Goal: Information Seeking & Learning: Learn about a topic

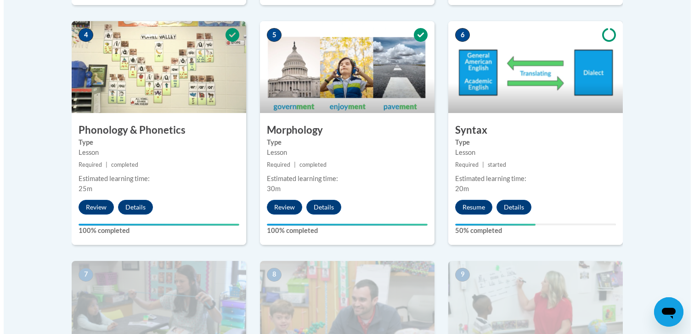
scroll to position [561, 0]
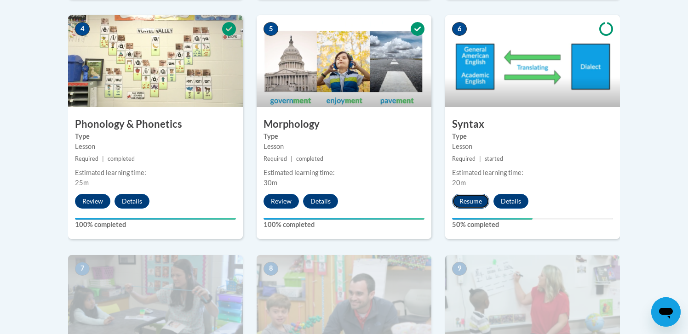
click at [470, 199] on button "Resume" at bounding box center [470, 201] width 37 height 15
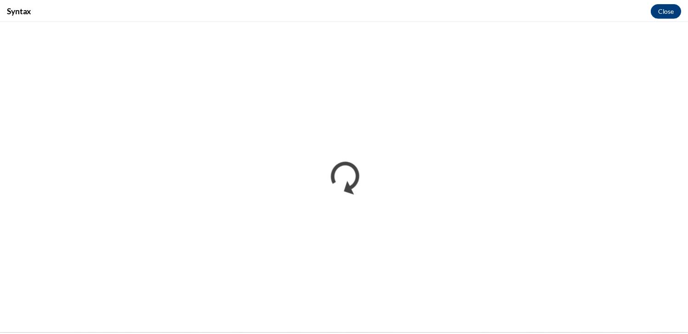
scroll to position [0, 0]
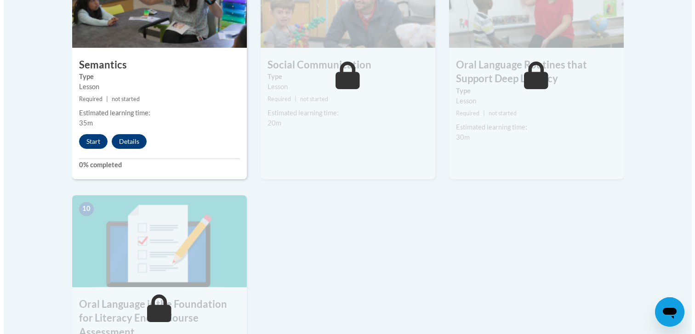
scroll to position [859, 0]
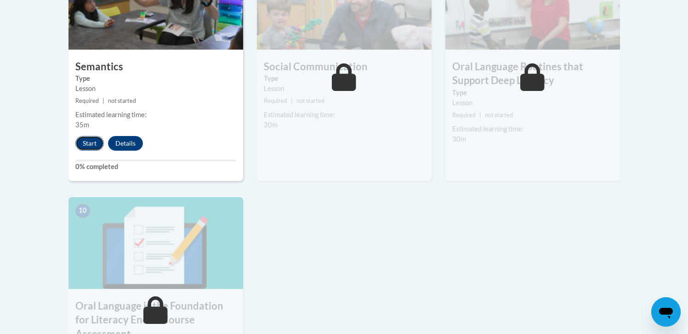
click at [88, 142] on button "Start" at bounding box center [89, 143] width 28 height 15
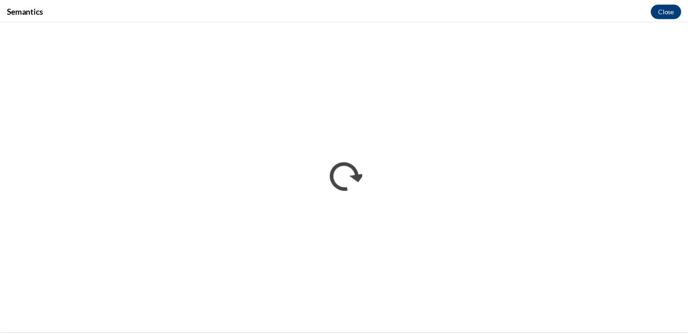
scroll to position [0, 0]
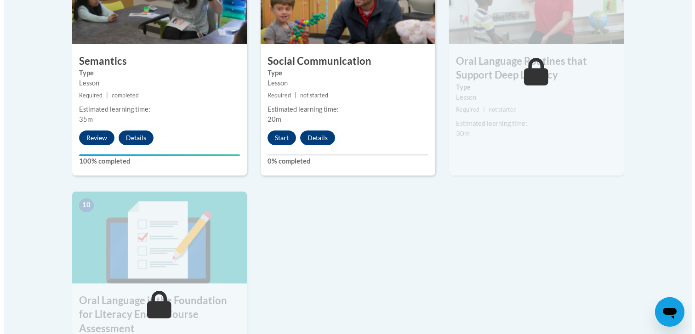
scroll to position [870, 0]
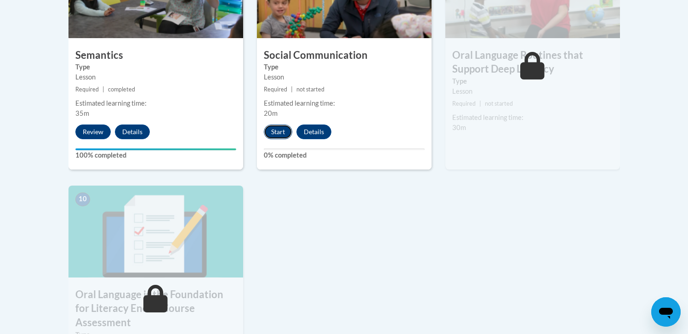
click at [278, 130] on button "Start" at bounding box center [278, 132] width 28 height 15
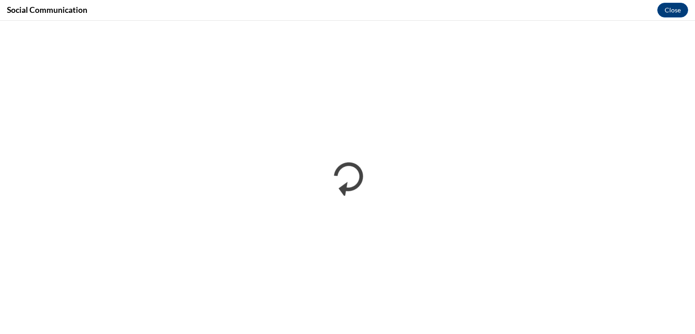
scroll to position [0, 0]
